Goal: Task Accomplishment & Management: Manage account settings

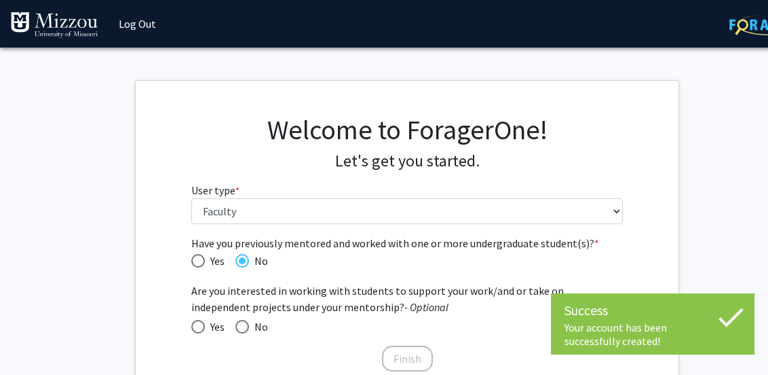
select select "5: faculty"
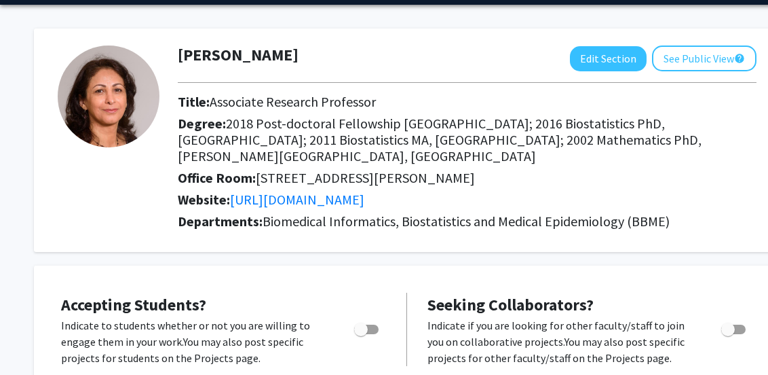
scroll to position [68, 0]
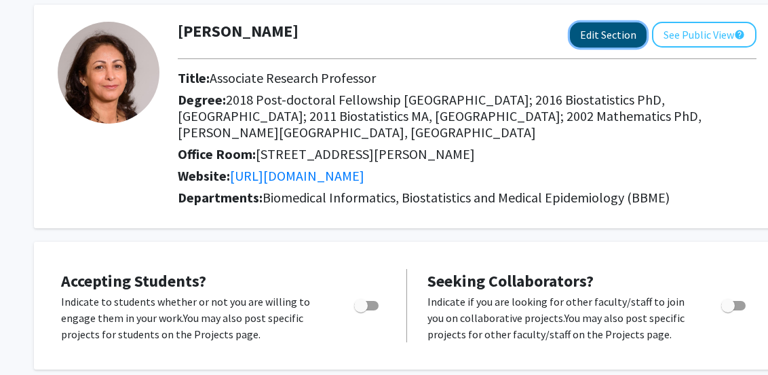
click at [612, 37] on button "Edit Section" at bounding box center [608, 34] width 77 height 25
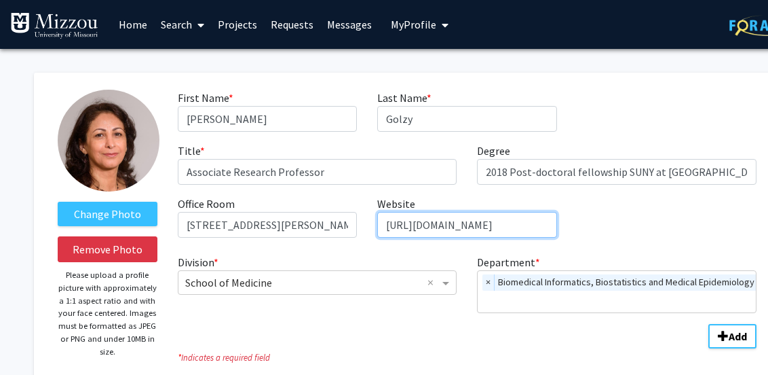
scroll to position [0, 198]
drag, startPoint x: 388, startPoint y: 225, endPoint x: 570, endPoint y: 231, distance: 182.0
click at [570, 231] on div "First Name * required [PERSON_NAME] Last Name * required Golzy Title * required…" at bounding box center [467, 169] width 599 height 159
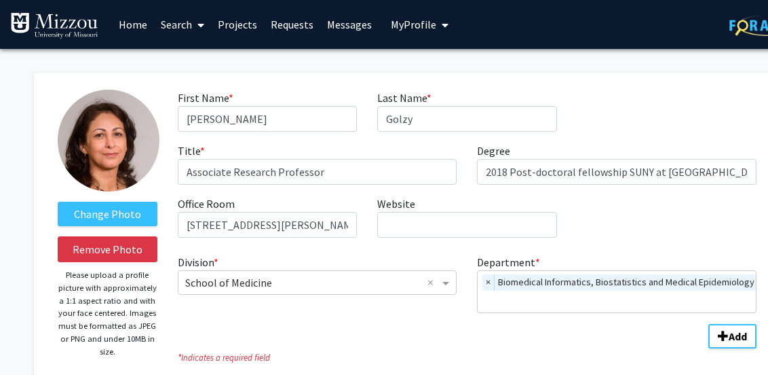
drag, startPoint x: 581, startPoint y: 216, endPoint x: 568, endPoint y: 216, distance: 13.6
click at [581, 216] on div "First Name * required [PERSON_NAME] Last Name * required Golzy Title * required…" at bounding box center [467, 169] width 599 height 159
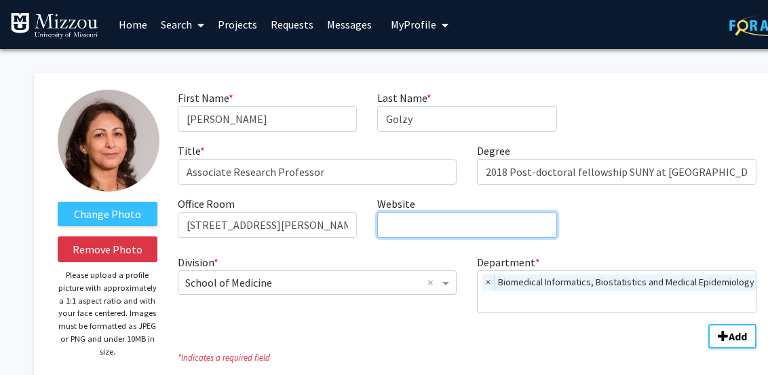
click at [404, 226] on input "Website required" at bounding box center [466, 225] width 179 height 26
paste input "[URL][DOMAIN_NAME][PERSON_NAME]"
type input "[URL][DOMAIN_NAME][PERSON_NAME]"
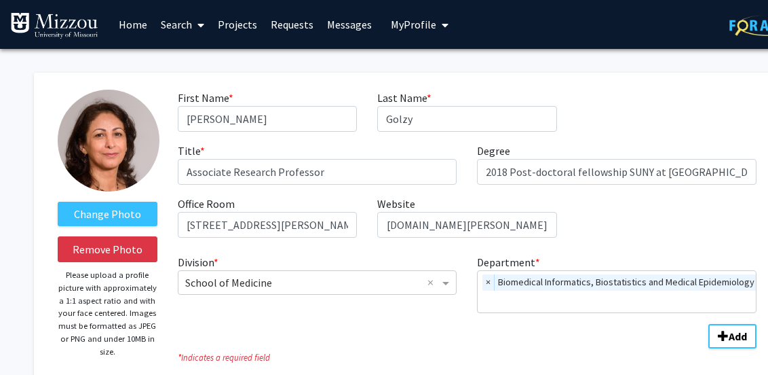
click at [636, 223] on div "First Name * required [PERSON_NAME] Last Name * required Golzy Title * required…" at bounding box center [467, 169] width 599 height 159
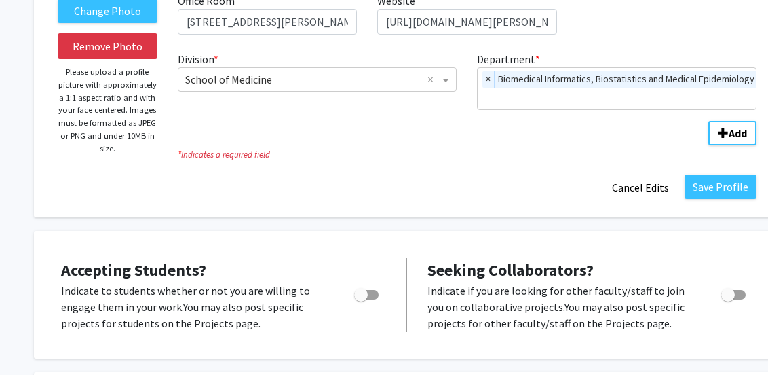
scroll to position [204, 0]
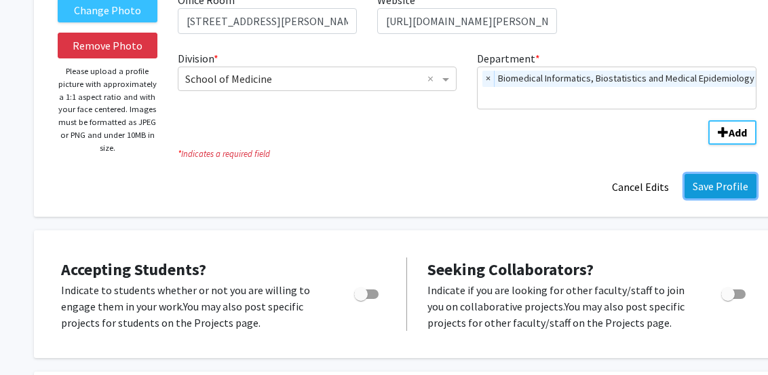
click at [717, 188] on button "Save Profile" at bounding box center [721, 186] width 72 height 24
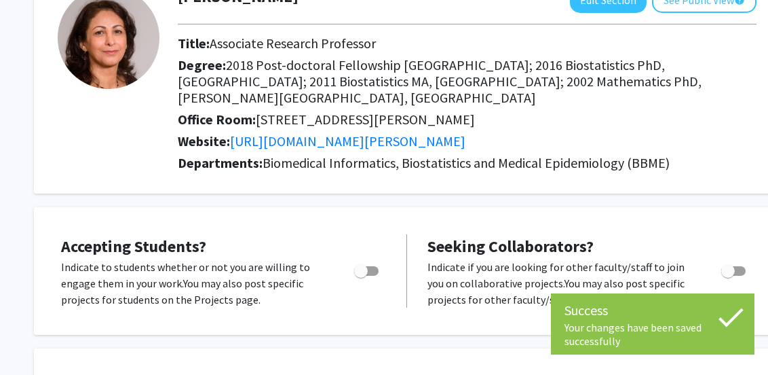
scroll to position [0, 0]
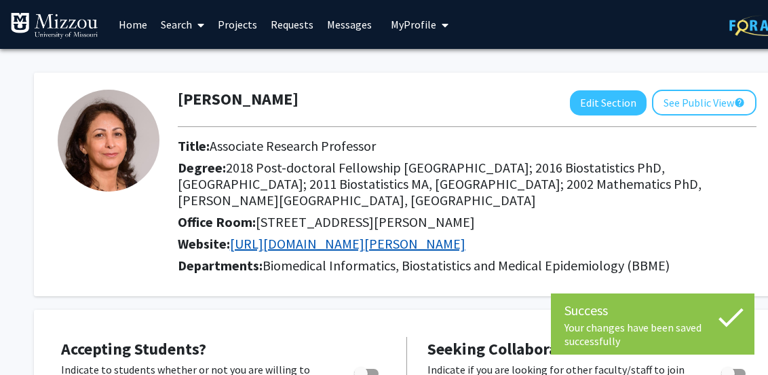
click at [428, 235] on link "[URL][DOMAIN_NAME][PERSON_NAME]" at bounding box center [348, 243] width 236 height 17
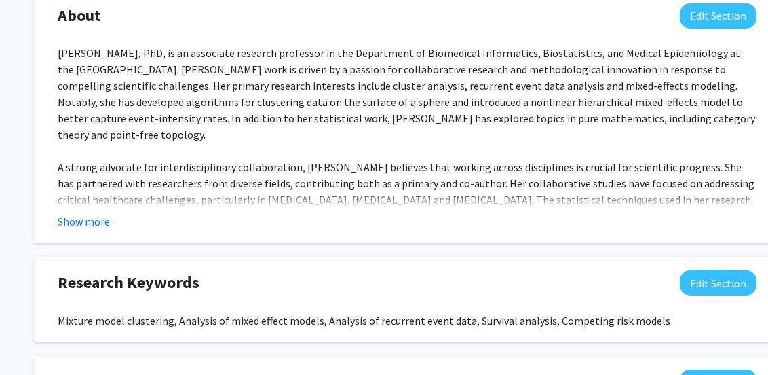
scroll to position [679, 0]
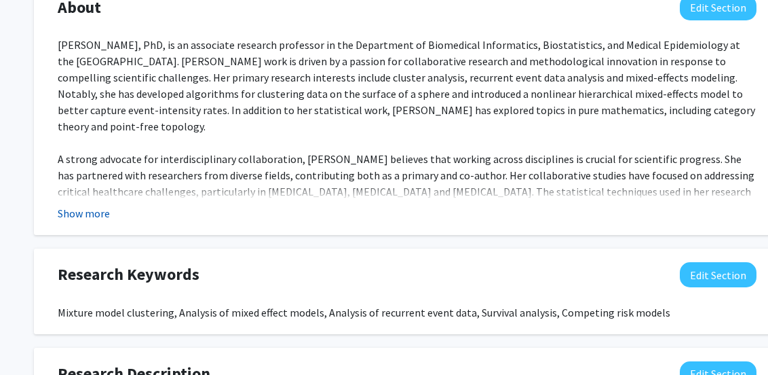
click at [92, 205] on button "Show more" at bounding box center [84, 213] width 52 height 16
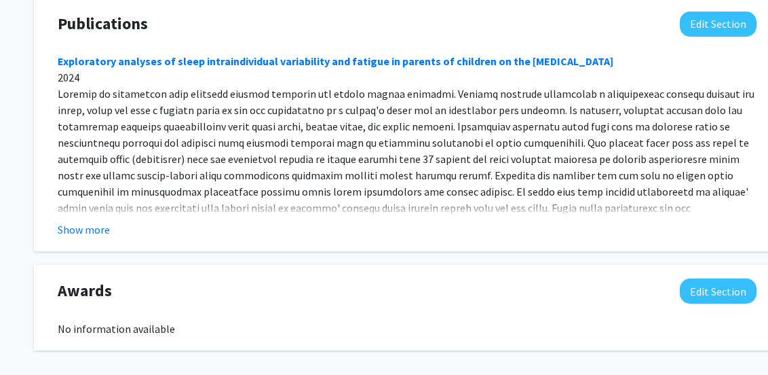
scroll to position [1188, 0]
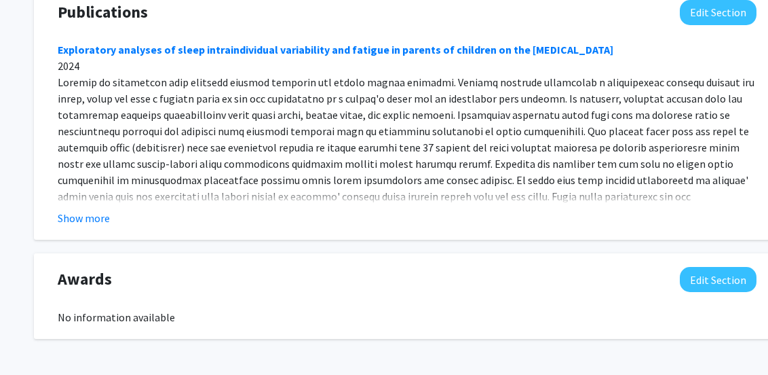
click at [82, 210] on button "Show more" at bounding box center [84, 218] width 52 height 16
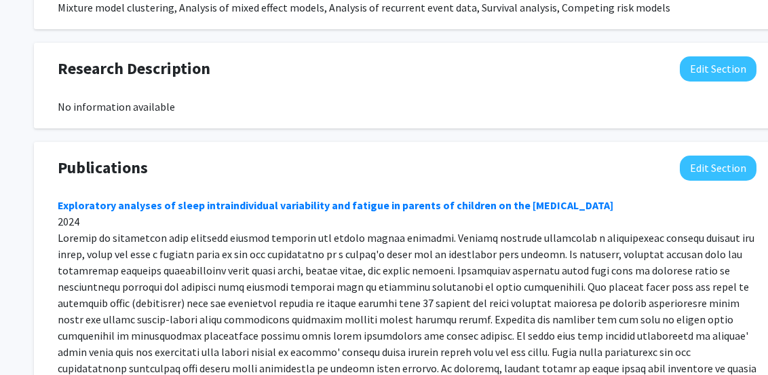
scroll to position [903, 0]
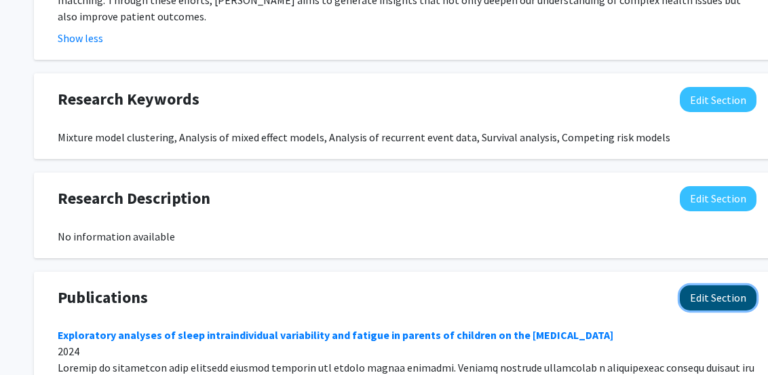
click at [707, 285] on button "Edit Section" at bounding box center [718, 297] width 77 height 25
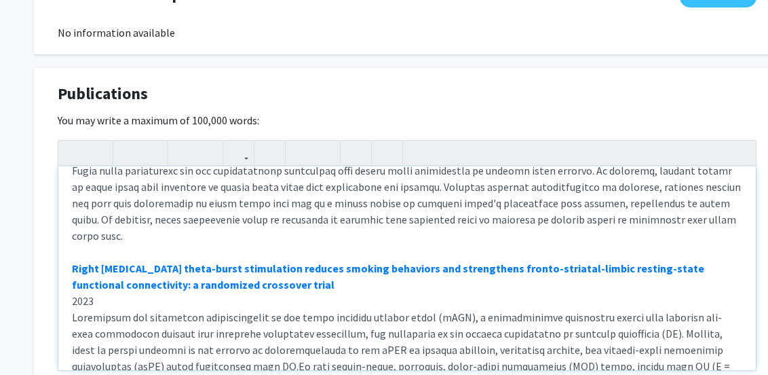
scroll to position [0, 0]
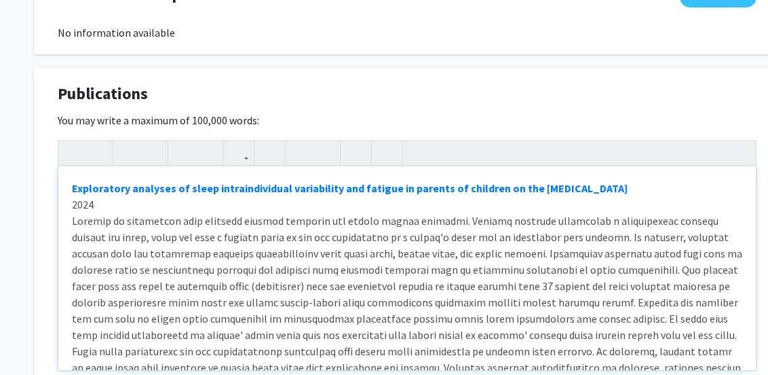
drag, startPoint x: 697, startPoint y: 157, endPoint x: 685, endPoint y: 162, distance: 12.5
click at [697, 166] on div "Exploratory analyses of sleep intraindividual variability and fatigue in parent…" at bounding box center [407, 268] width 698 height 204
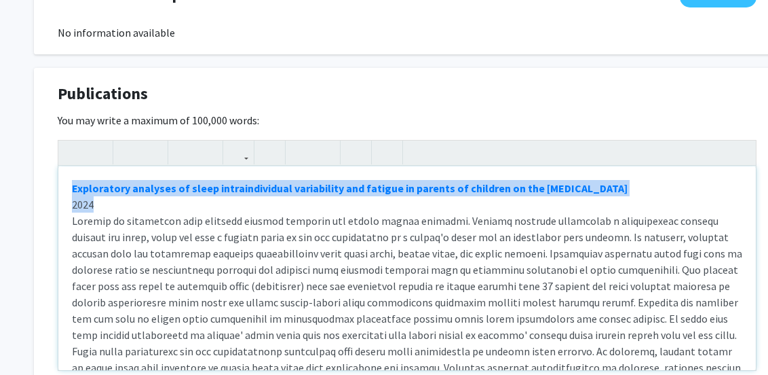
drag, startPoint x: 88, startPoint y: 153, endPoint x: 62, endPoint y: 136, distance: 31.3
click at [63, 166] on div "Exploratory analyses of sleep intraindividual variability and fatigue in parent…" at bounding box center [407, 268] width 698 height 204
click at [71, 166] on div "Exploratory analyses of sleep intraindividual variability and fatigue in parent…" at bounding box center [407, 268] width 698 height 204
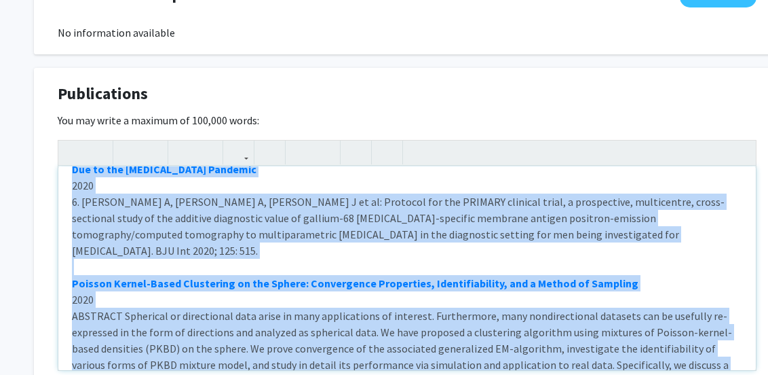
scroll to position [1316, 0]
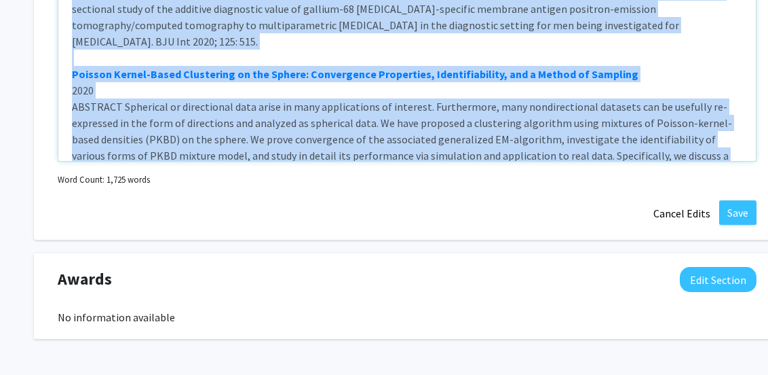
drag, startPoint x: 70, startPoint y: 132, endPoint x: 622, endPoint y: 88, distance: 553.7
click at [622, 88] on div "Exploratory analyses of sleep intraindividual variability and fatigue in parent…" at bounding box center [407, 59] width 698 height 204
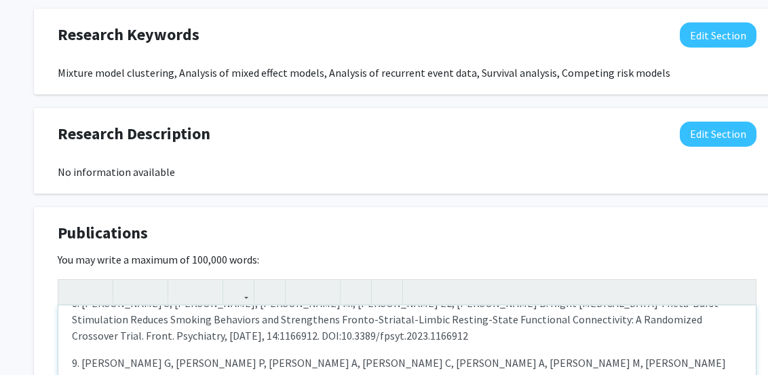
scroll to position [0, 0]
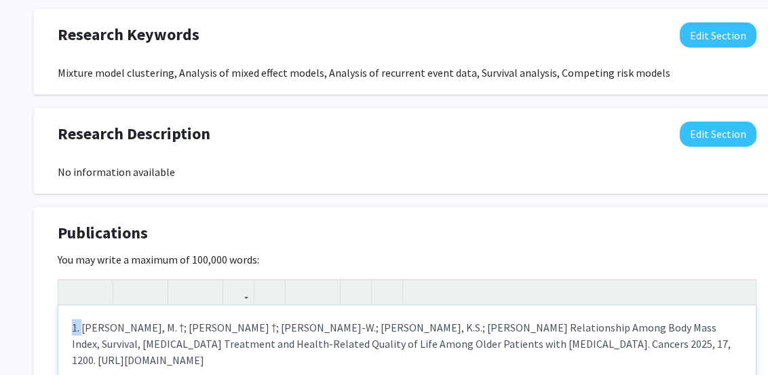
drag, startPoint x: 81, startPoint y: 280, endPoint x: 86, endPoint y: 324, distance: 43.7
click at [142, 319] on p "[PERSON_NAME], M. †; [PERSON_NAME] †; [PERSON_NAME]-W.; [PERSON_NAME], K.S.; [P…" at bounding box center [407, 343] width 671 height 49
click at [676, 319] on p "[PERSON_NAME], M. †; [PERSON_NAME] †; [PERSON_NAME]-W.; [PERSON_NAME], K.S.; [P…" at bounding box center [407, 343] width 671 height 49
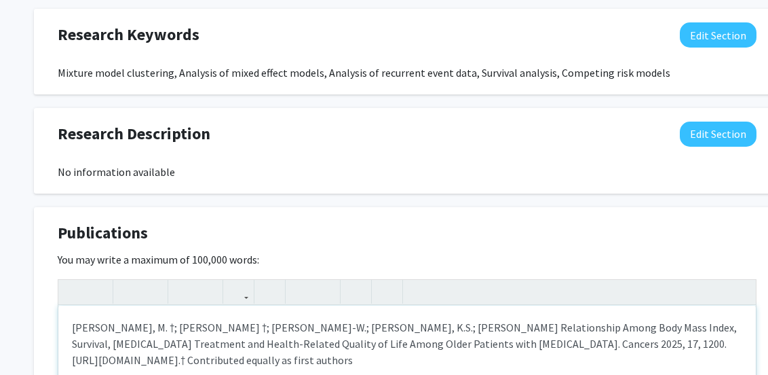
type textarea "<l>Ipsumdolor, S. †; Ametc, A. †; Elit, S.-D.; Eiusmo, T.I.; Utlab, E. Dolorema…"
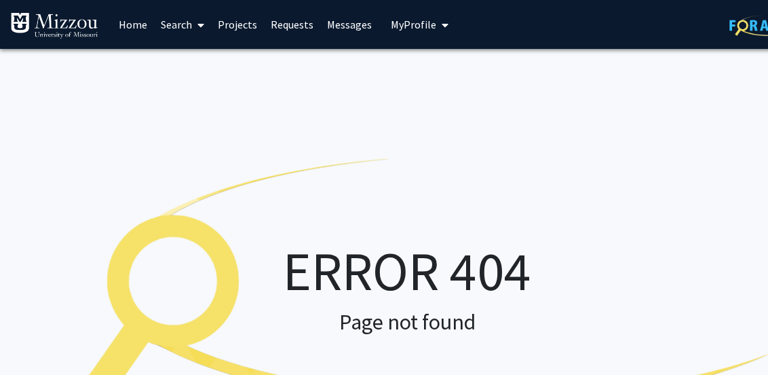
click at [411, 26] on span "My Profile" at bounding box center [413, 25] width 45 height 14
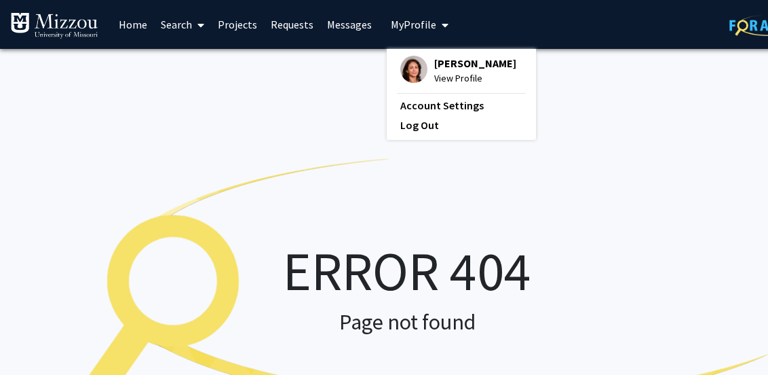
click at [446, 71] on span "View Profile" at bounding box center [475, 78] width 82 height 15
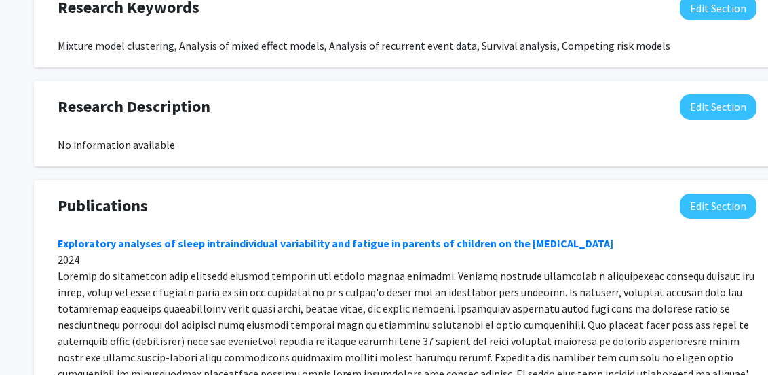
scroll to position [950, 0]
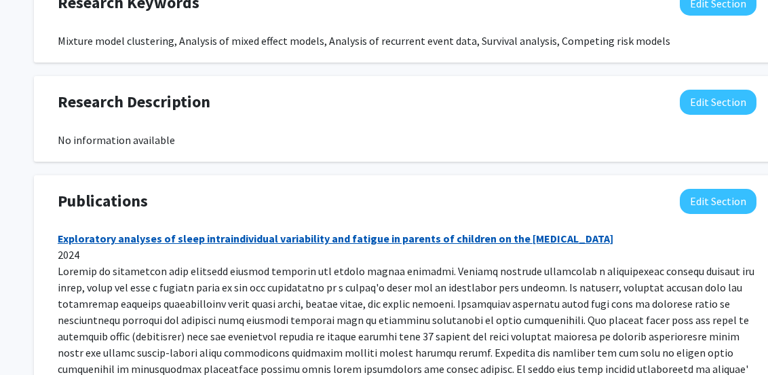
click at [261, 231] on link "Exploratory analyses of sleep intraindividual variability and fatigue in parent…" at bounding box center [336, 238] width 556 height 14
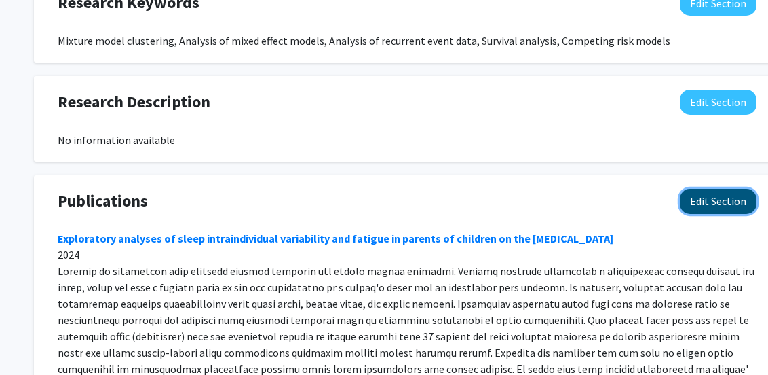
click at [701, 189] on button "Edit Section" at bounding box center [718, 201] width 77 height 25
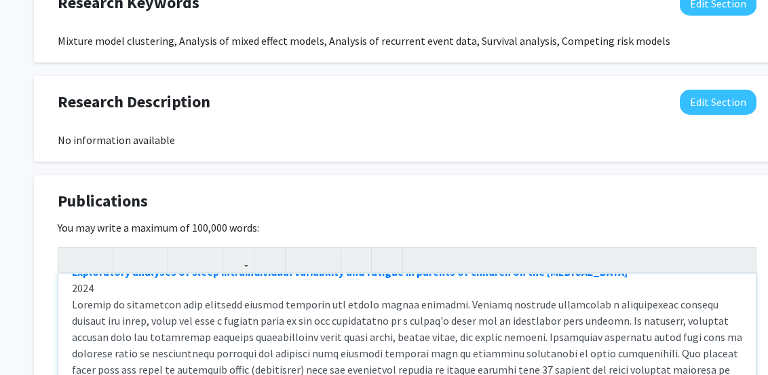
scroll to position [0, 0]
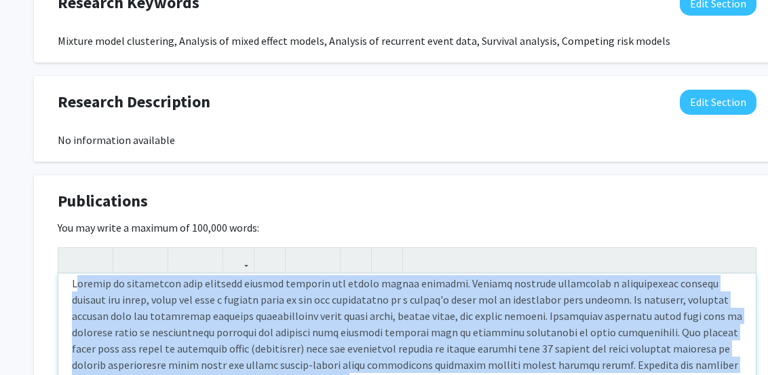
drag, startPoint x: 75, startPoint y: 314, endPoint x: 184, endPoint y: 335, distance: 111.2
click at [184, 335] on div "Exploratory analyses of sleep intraindividual variability and fatigue in parent…" at bounding box center [407, 376] width 698 height 204
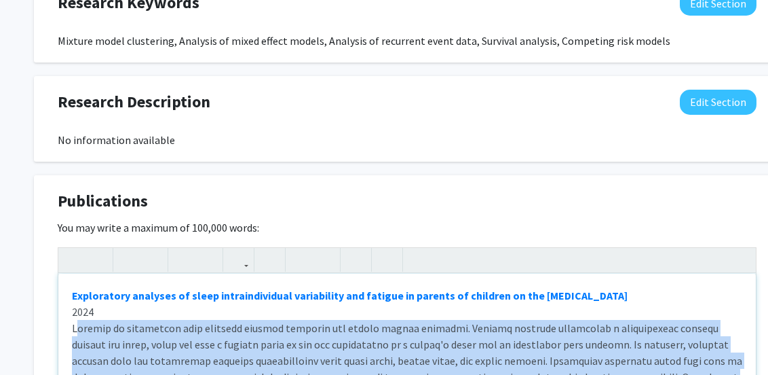
click at [101, 318] on div "Exploratory analyses of sleep intraindividual variability and fatigue in parent…" at bounding box center [407, 376] width 698 height 204
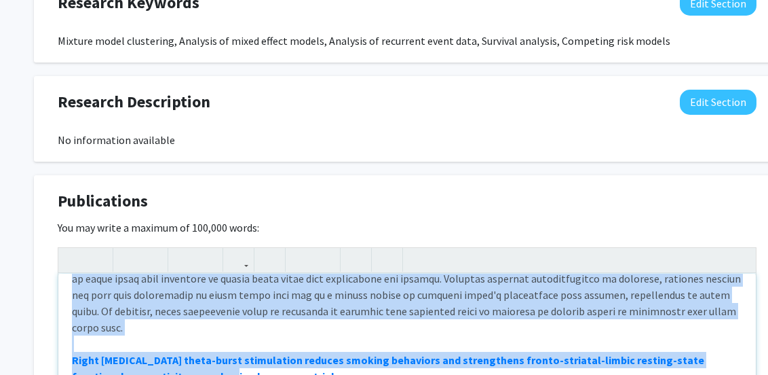
scroll to position [204, 0]
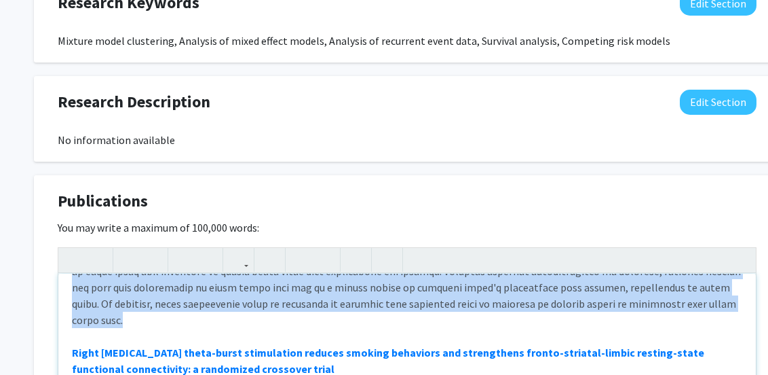
drag, startPoint x: 73, startPoint y: 312, endPoint x: 441, endPoint y: 293, distance: 369.1
click at [441, 293] on div "Exploratory analyses of sleep intraindividual variability and fatigue in parent…" at bounding box center [407, 376] width 698 height 204
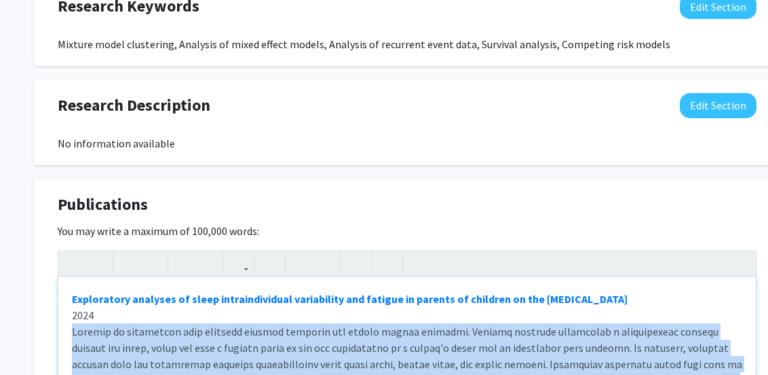
scroll to position [950, 0]
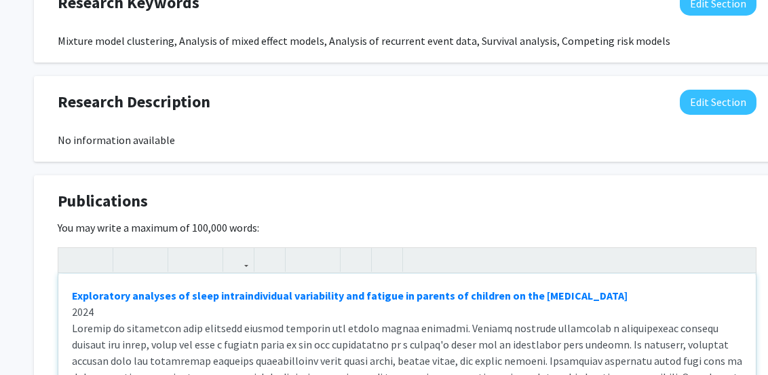
click at [122, 296] on div "Exploratory analyses of sleep intraindividual variability and fatigue in parent…" at bounding box center [407, 376] width 698 height 204
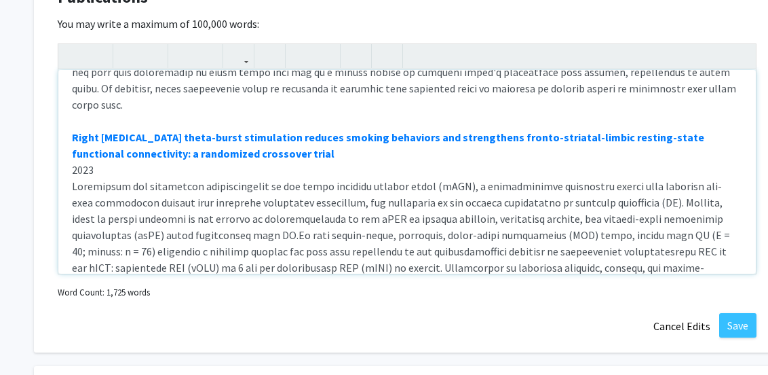
scroll to position [0, 0]
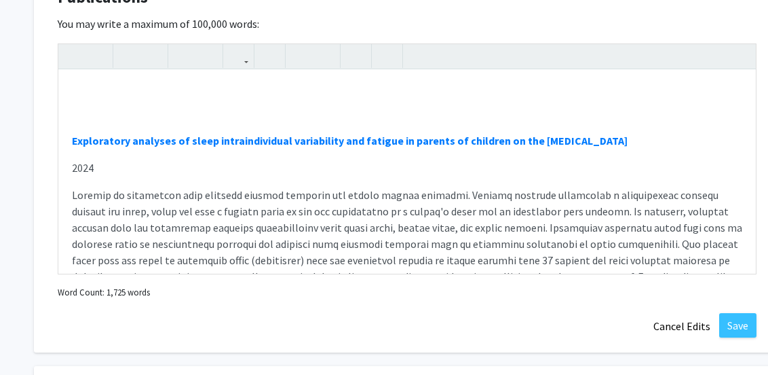
drag, startPoint x: 598, startPoint y: 292, endPoint x: 575, endPoint y: 295, distance: 23.3
click at [598, 292] on div "Publications Edit Section You may write a maximum of 100,000 words: Exploratory…" at bounding box center [407, 162] width 747 height 382
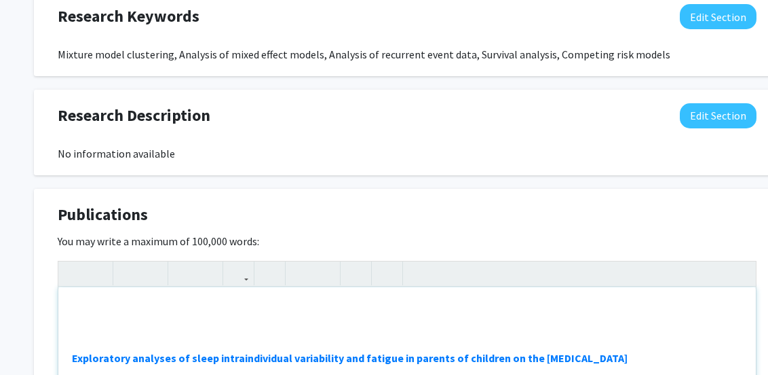
scroll to position [1028, 0]
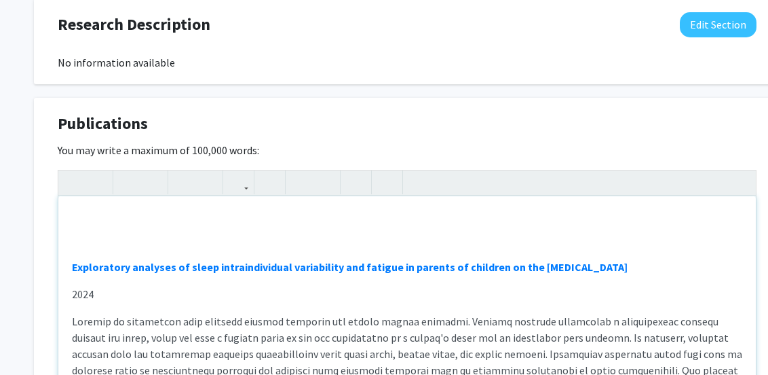
click at [75, 202] on div "Exploratory analyses of sleep intraindividual variability and fatigue in parent…" at bounding box center [407, 298] width 698 height 204
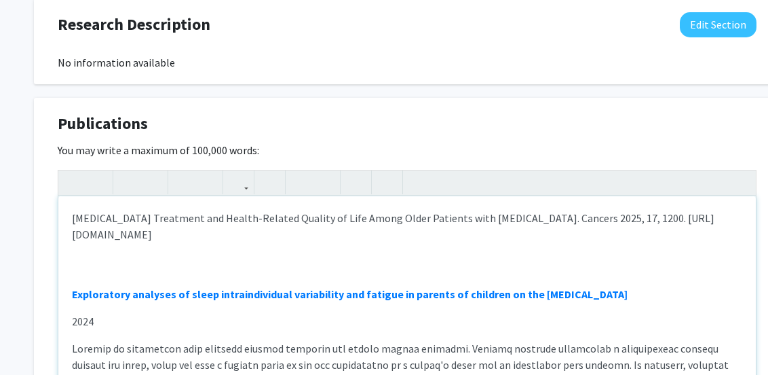
scroll to position [1055, 0]
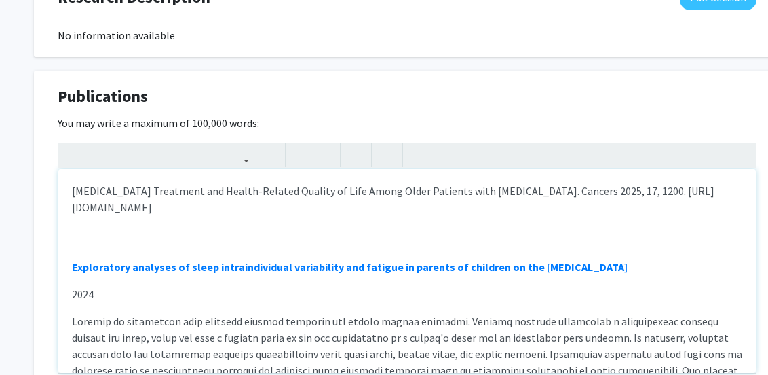
drag, startPoint x: 73, startPoint y: 177, endPoint x: 255, endPoint y: 217, distance: 186.3
click at [255, 217] on div "[MEDICAL_DATA] Treatment and Health-Related Quality of Life Among Older Patient…" at bounding box center [407, 271] width 698 height 204
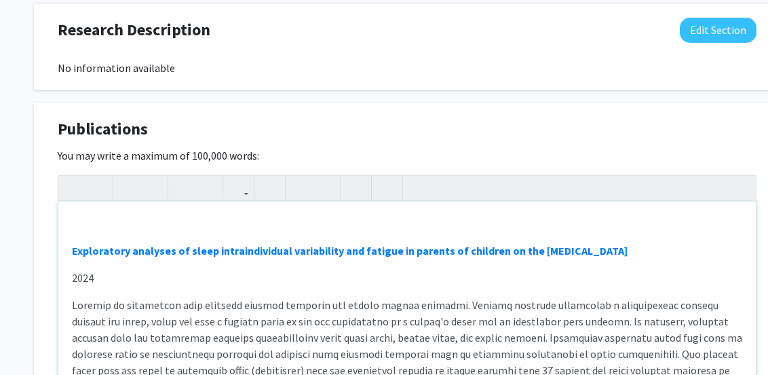
scroll to position [1006, 0]
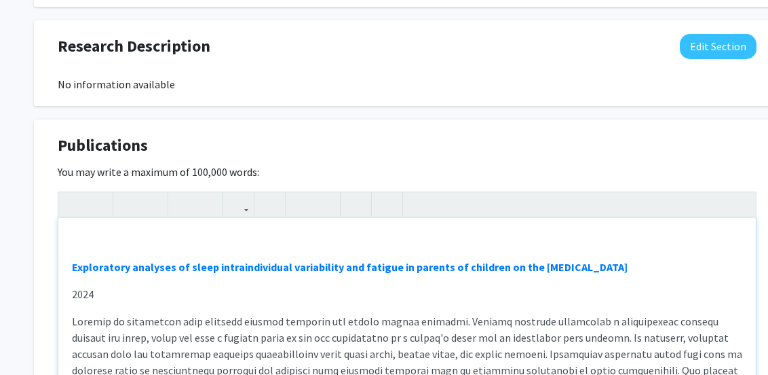
type textarea "<p><br></p><p><strong><a href="[URL][DOMAIN_NAME]" target="_blank">Exploratory …"
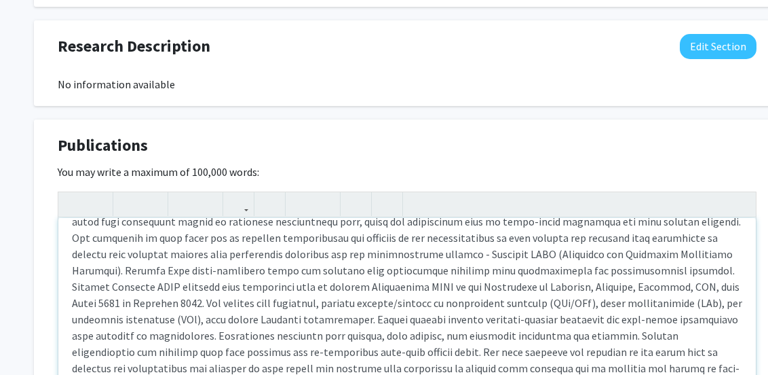
scroll to position [1493, 0]
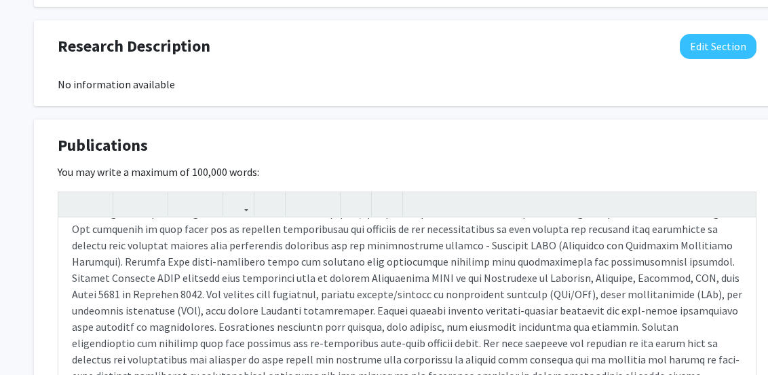
click at [327, 133] on div "Publications Edit Section" at bounding box center [408, 148] width 720 height 31
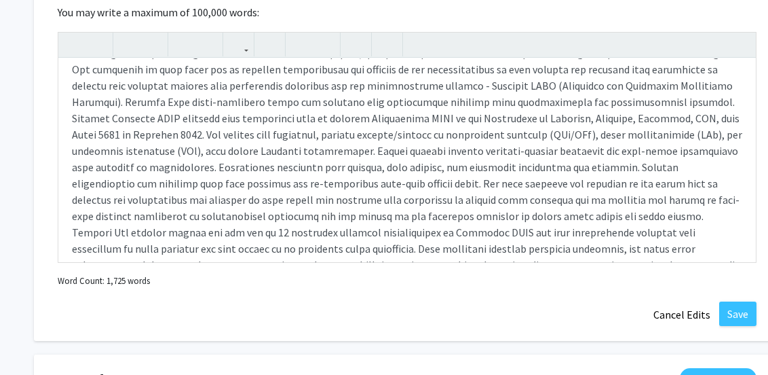
scroll to position [1299, 0]
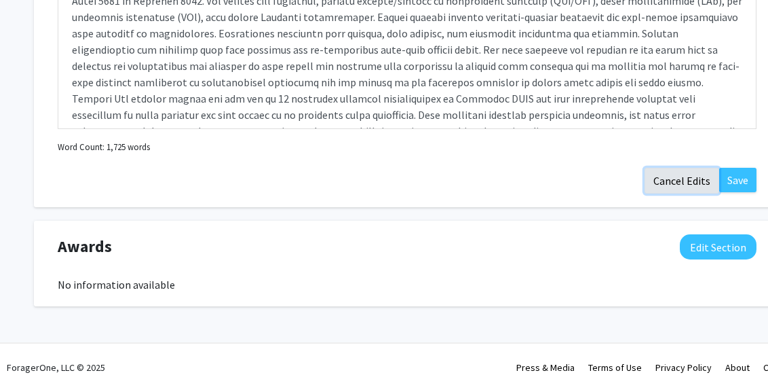
click at [677, 168] on button "Cancel Edits" at bounding box center [682, 181] width 75 height 26
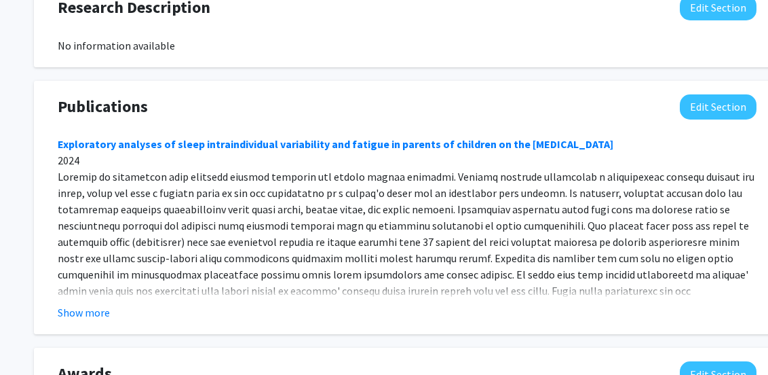
scroll to position [1172, 0]
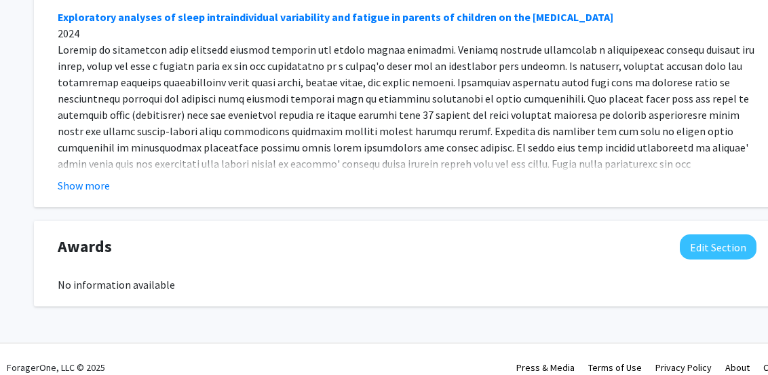
drag, startPoint x: 651, startPoint y: 244, endPoint x: 606, endPoint y: 244, distance: 44.8
click at [649, 244] on div "Awards Edit Section" at bounding box center [408, 249] width 720 height 31
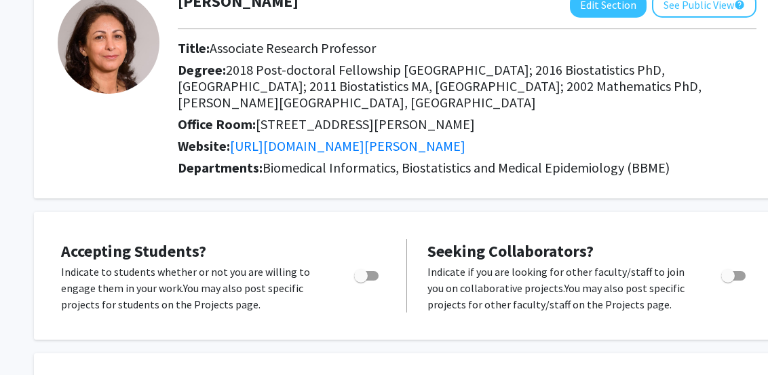
scroll to position [18, 0]
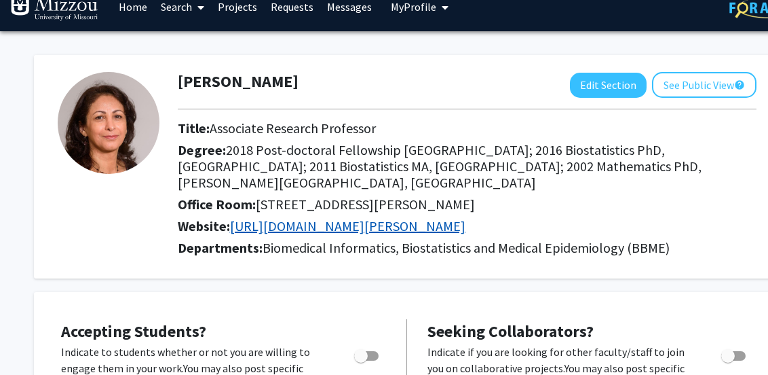
click at [370, 217] on link "[URL][DOMAIN_NAME][PERSON_NAME]" at bounding box center [348, 225] width 236 height 17
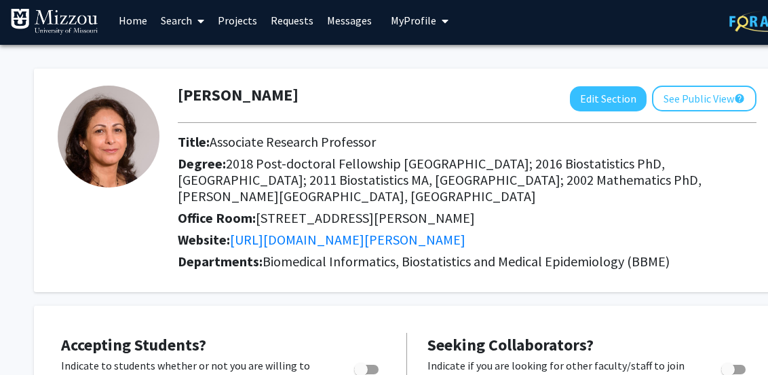
scroll to position [0, 0]
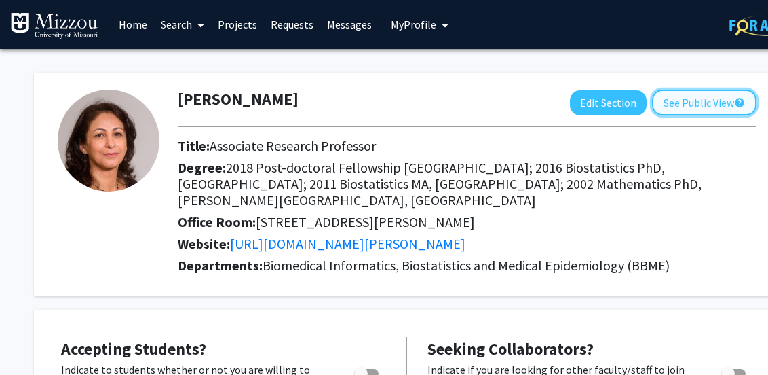
click at [688, 99] on button "See Public View help" at bounding box center [704, 103] width 105 height 26
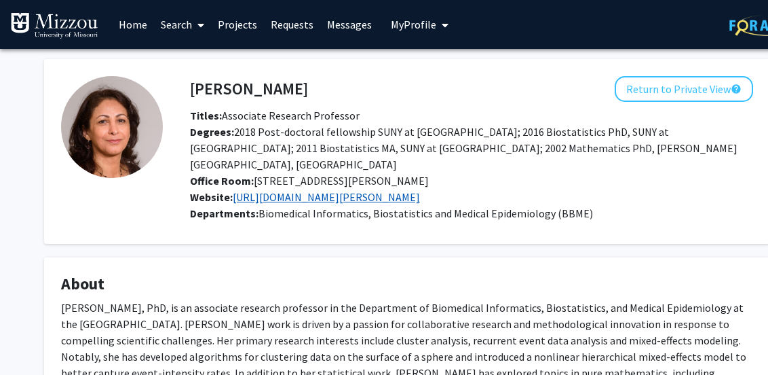
click at [386, 190] on link "[URL][DOMAIN_NAME][PERSON_NAME]" at bounding box center [326, 197] width 187 height 14
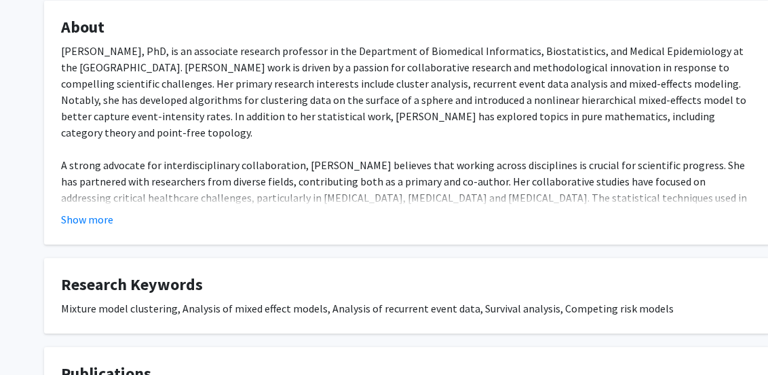
scroll to position [339, 0]
